Goal: Task Accomplishment & Management: Complete application form

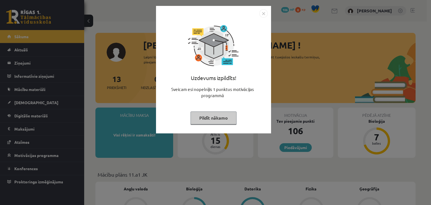
click at [204, 116] on button "Pildīt nākamo" at bounding box center [213, 117] width 46 height 13
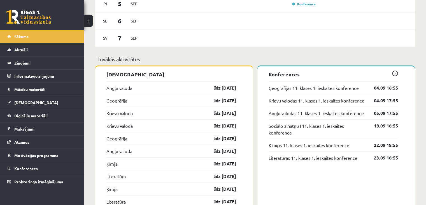
scroll to position [452, 0]
click at [229, 89] on link "līdz [DATE]" at bounding box center [220, 87] width 33 height 7
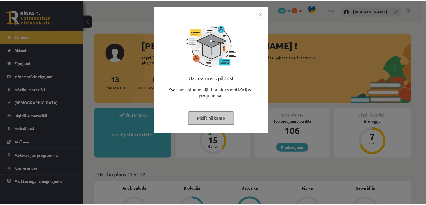
scroll to position [452, 0]
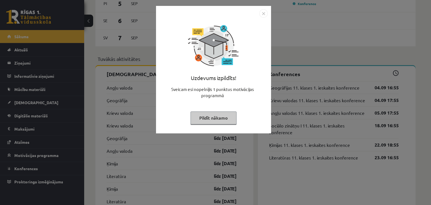
click at [213, 119] on button "Pildīt nākamo" at bounding box center [213, 117] width 46 height 13
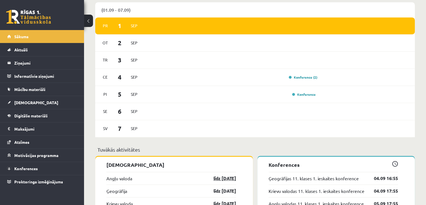
scroll to position [360, 0]
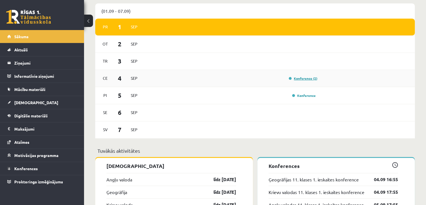
click at [296, 78] on link "Konference (2)" at bounding box center [303, 78] width 29 height 4
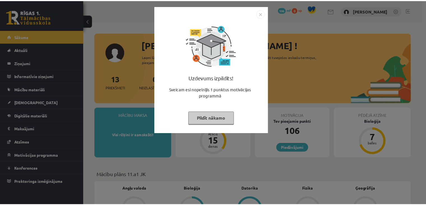
scroll to position [360, 0]
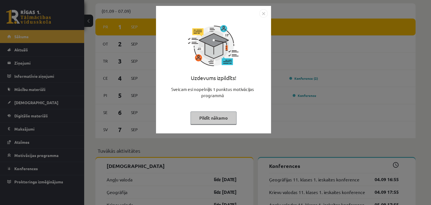
click at [197, 118] on button "Pildīt nākamo" at bounding box center [213, 117] width 46 height 13
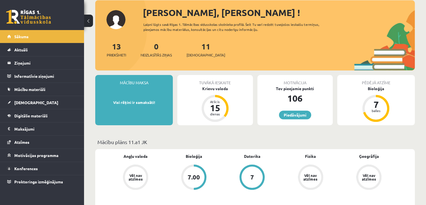
scroll to position [0, 0]
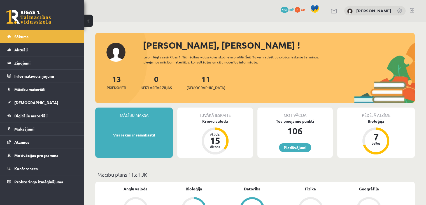
click at [213, 124] on div "Tuvākā ieskaite Krievu valoda Atlicis 15 dienas" at bounding box center [214, 132] width 75 height 50
click at [216, 137] on div "15" at bounding box center [215, 140] width 17 height 9
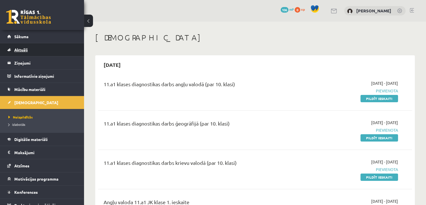
click at [22, 50] on span "Aktuāli" at bounding box center [20, 49] width 13 height 5
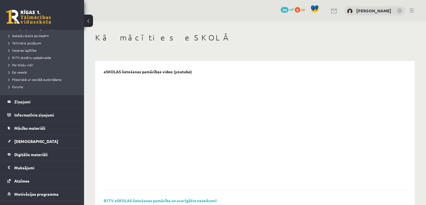
scroll to position [90, 0]
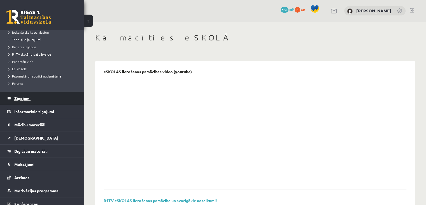
click at [18, 94] on legend "Ziņojumi 0" at bounding box center [45, 98] width 63 height 13
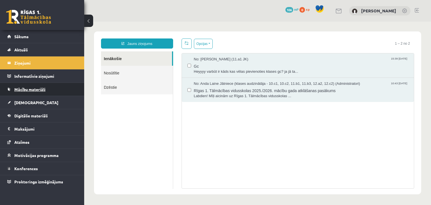
click at [27, 88] on span "Mācību materiāli" at bounding box center [29, 89] width 31 height 5
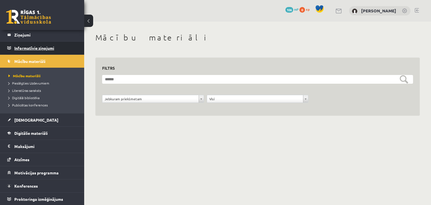
scroll to position [28, 0]
click at [228, 102] on div "Visi" at bounding box center [258, 99] width 102 height 8
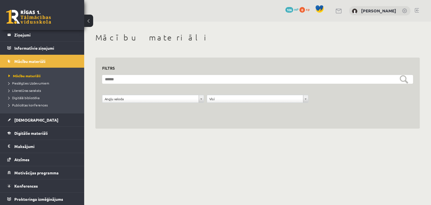
click at [407, 84] on form "**********" at bounding box center [257, 92] width 311 height 34
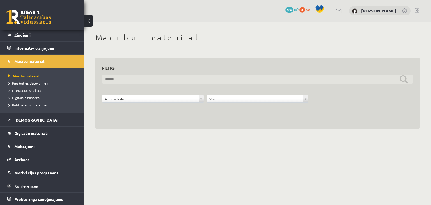
click at [403, 79] on input "text" at bounding box center [257, 79] width 311 height 9
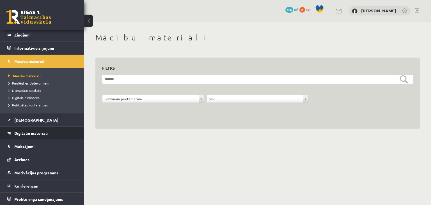
click at [53, 130] on link "Digitālie materiāli" at bounding box center [42, 132] width 70 height 13
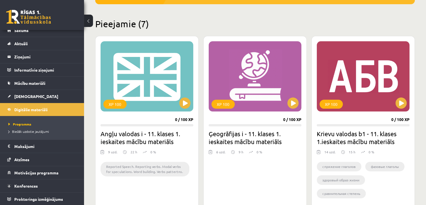
scroll to position [123, 0]
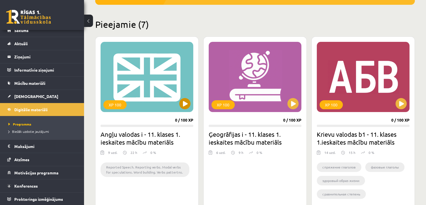
click at [146, 74] on div "XP 100" at bounding box center [147, 77] width 93 height 70
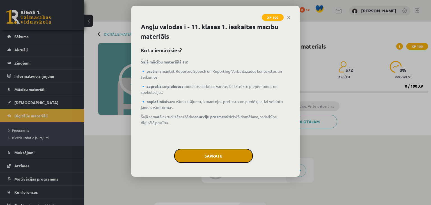
click at [207, 155] on button "Sapratu" at bounding box center [213, 156] width 79 height 14
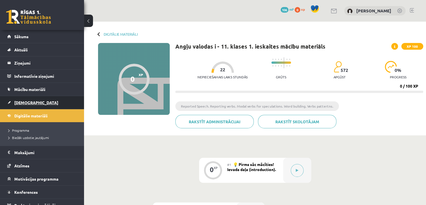
click at [32, 100] on link "[DEMOGRAPHIC_DATA]" at bounding box center [42, 102] width 70 height 13
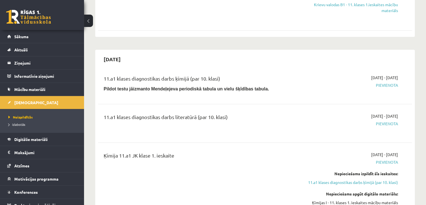
scroll to position [438, 0]
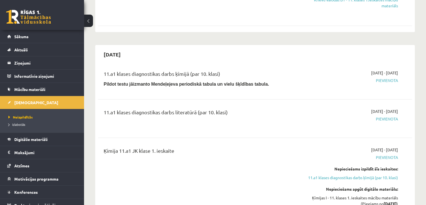
click at [384, 80] on span "Pievienota" at bounding box center [352, 80] width 93 height 6
click at [366, 178] on link "11.a1 klases diagnostikas darbs ķīmijā (par 10. klasi)" at bounding box center [352, 177] width 93 height 6
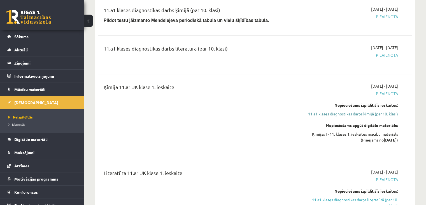
click at [352, 114] on link "11.a1 klases diagnostikas darbs ķīmijā (par 10. klasi)" at bounding box center [352, 114] width 93 height 6
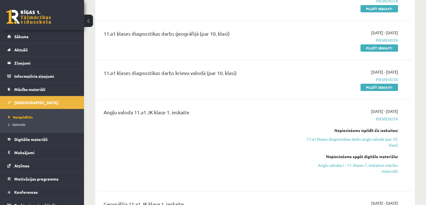
scroll to position [89, 0]
click at [368, 139] on link "11.a1 klases diagnostikas darbs angļu valodā (par 10. klasi)" at bounding box center [352, 142] width 93 height 12
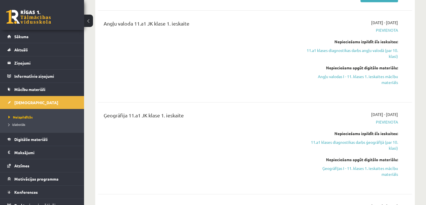
scroll to position [179, 0]
click at [354, 143] on link "11.a1 klases diagnostikas darbs ģeogrāfijā (par 10. klasi)" at bounding box center [352, 145] width 93 height 12
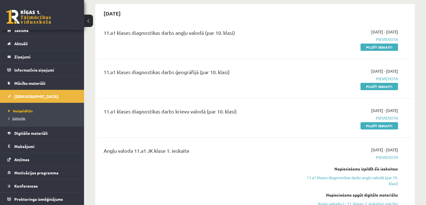
scroll to position [52, 0]
click at [16, 185] on span "Konferences" at bounding box center [26, 185] width 24 height 5
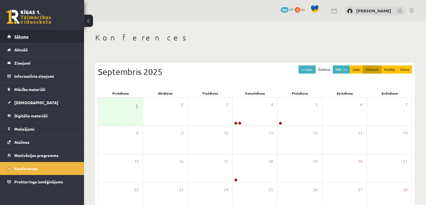
click at [65, 41] on link "Sākums" at bounding box center [42, 36] width 70 height 13
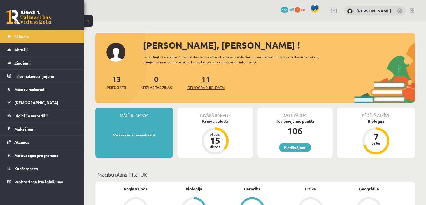
click at [201, 89] on span "[DEMOGRAPHIC_DATA]" at bounding box center [206, 88] width 39 height 6
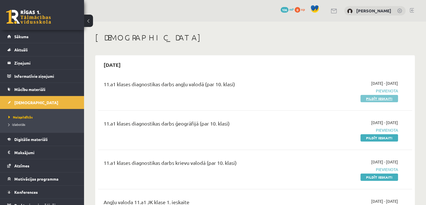
click at [379, 100] on link "Pildīt ieskaiti" at bounding box center [380, 98] width 38 height 7
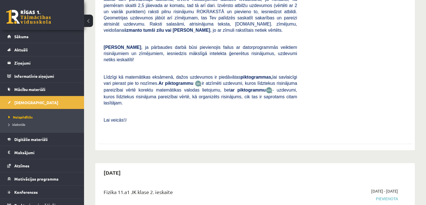
scroll to position [2197, 0]
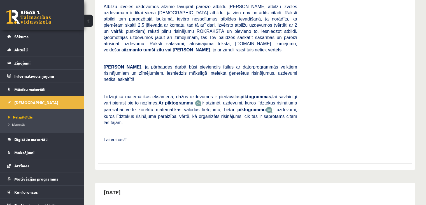
drag, startPoint x: 178, startPoint y: 96, endPoint x: 163, endPoint y: 92, distance: 15.4
click at [163, 128] on p at bounding box center [201, 130] width 194 height 5
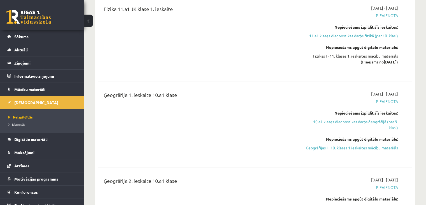
scroll to position [1223, 0]
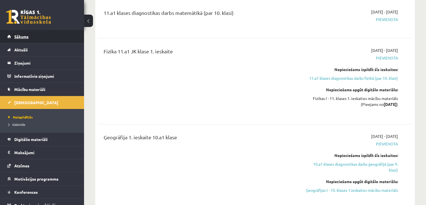
click at [22, 38] on link "Sākums" at bounding box center [42, 36] width 70 height 13
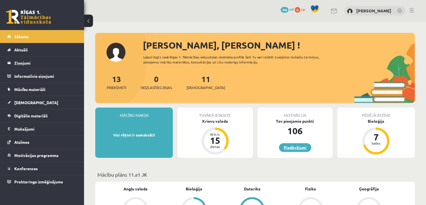
click at [286, 143] on link "Piedāvājumi" at bounding box center [295, 147] width 32 height 9
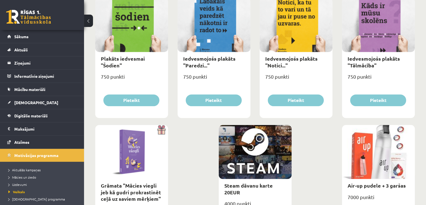
scroll to position [595, 0]
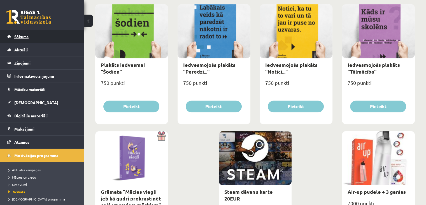
click at [19, 37] on span "Sākums" at bounding box center [21, 36] width 14 height 5
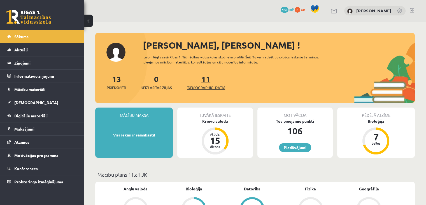
click at [192, 89] on span "[DEMOGRAPHIC_DATA]" at bounding box center [206, 88] width 39 height 6
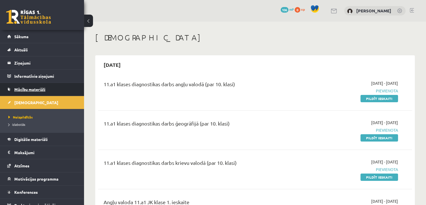
click at [38, 88] on span "Mācību materiāli" at bounding box center [29, 89] width 31 height 5
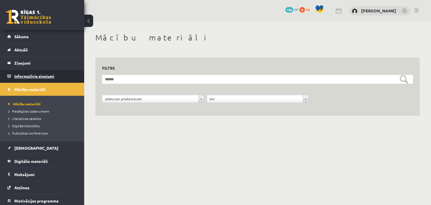
click at [46, 77] on legend "Informatīvie ziņojumi 0" at bounding box center [45, 76] width 63 height 13
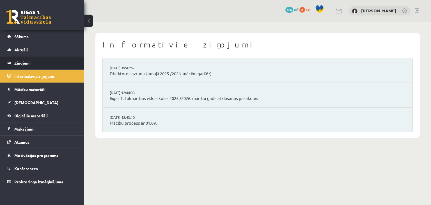
click at [45, 62] on legend "Ziņojumi 0" at bounding box center [45, 62] width 63 height 13
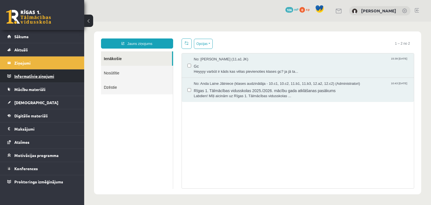
click at [34, 77] on legend "Informatīvie ziņojumi 0" at bounding box center [45, 76] width 63 height 13
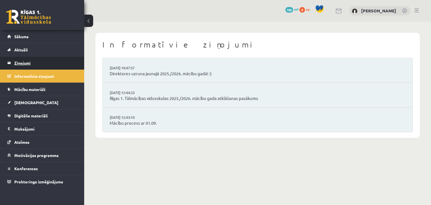
click at [33, 60] on legend "Ziņojumi 0" at bounding box center [45, 62] width 63 height 13
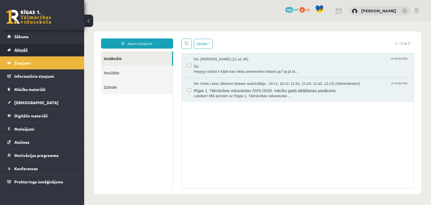
click at [33, 54] on link "Aktuāli" at bounding box center [42, 49] width 70 height 13
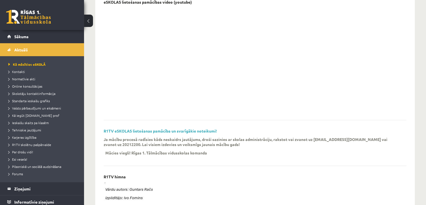
scroll to position [55, 0]
